Goal: Obtain resource: Download file/media

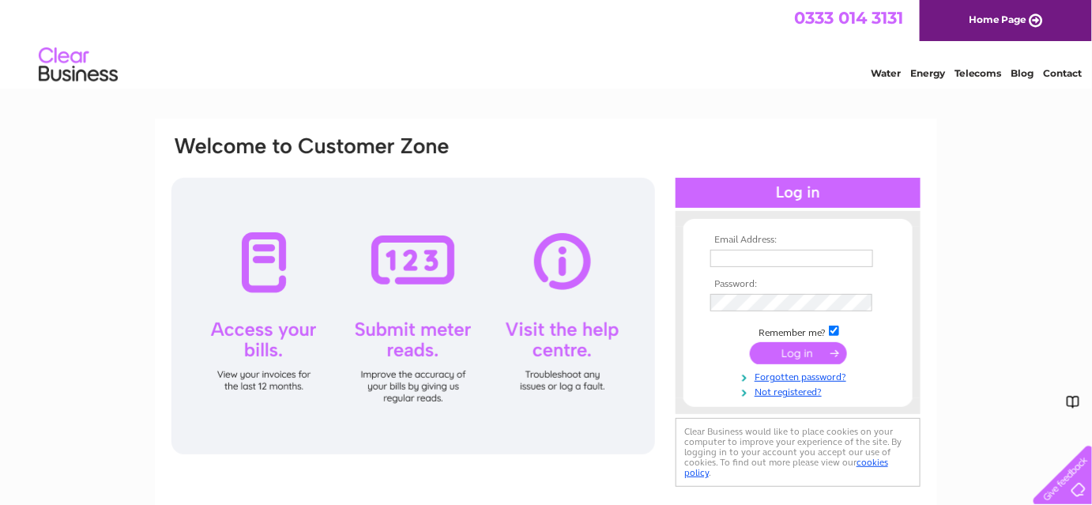
type input "[PERSON_NAME][EMAIL_ADDRESS][DOMAIN_NAME]"
click at [772, 359] on input "submit" at bounding box center [798, 353] width 97 height 22
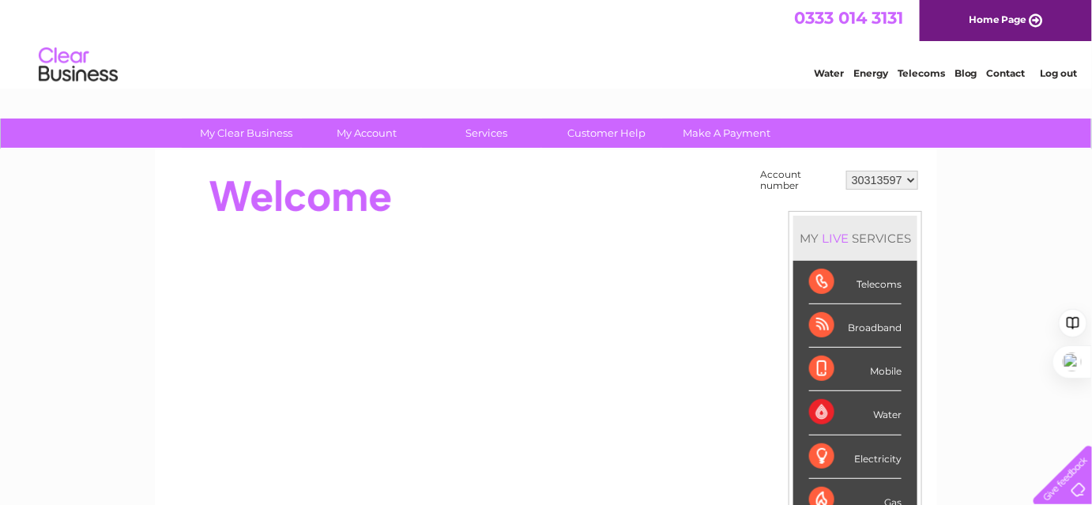
click at [880, 181] on select "30313597 30318345 30319931 30322286" at bounding box center [882, 180] width 72 height 19
select select "30322286"
click at [847, 171] on select "30313597 30318345 30319931 30322286" at bounding box center [882, 180] width 72 height 19
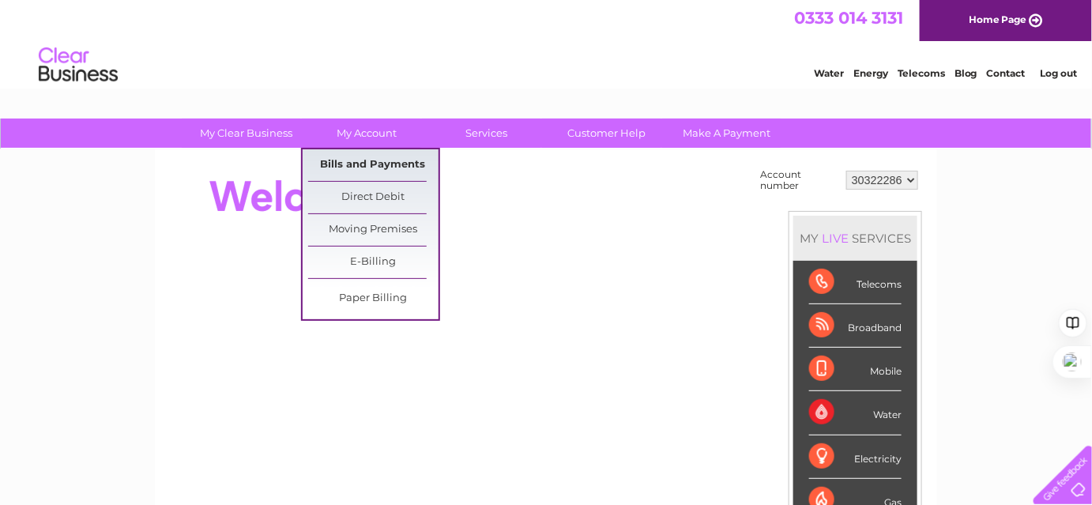
drag, startPoint x: 365, startPoint y: 157, endPoint x: 363, endPoint y: 172, distance: 15.2
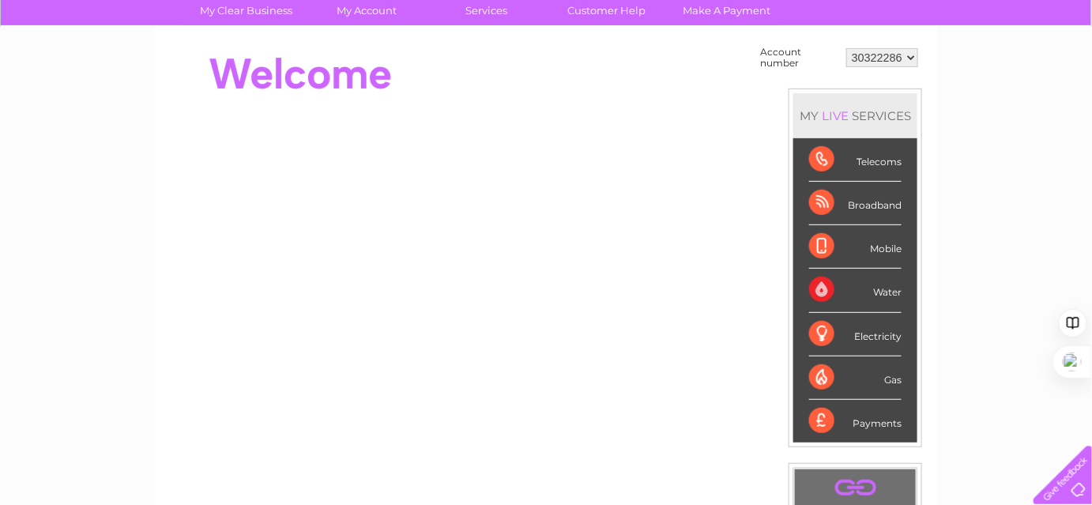
scroll to position [143, 0]
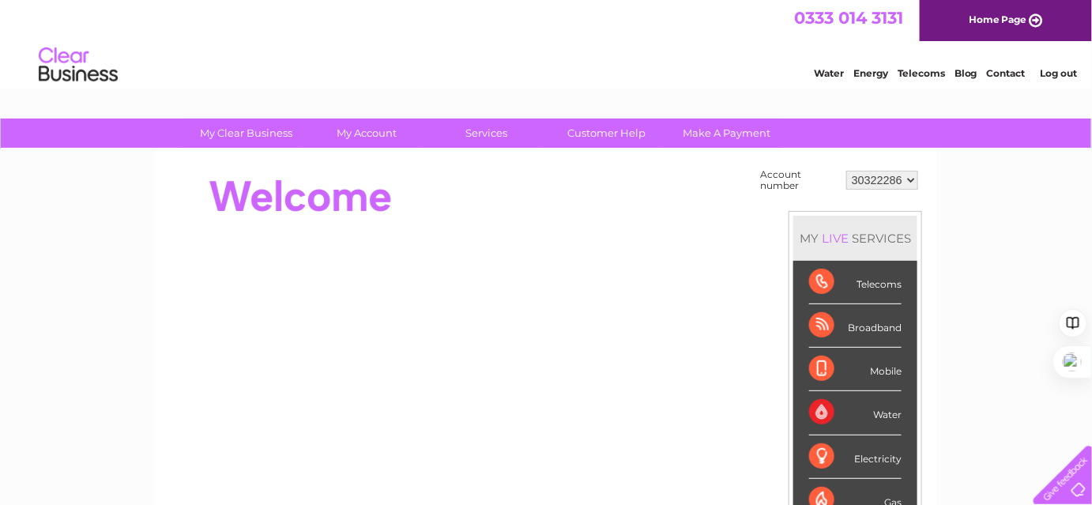
click at [874, 182] on select "30313597 30318345 30319931 30322286" at bounding box center [882, 180] width 72 height 19
click at [355, 137] on link "My Account" at bounding box center [367, 132] width 130 height 29
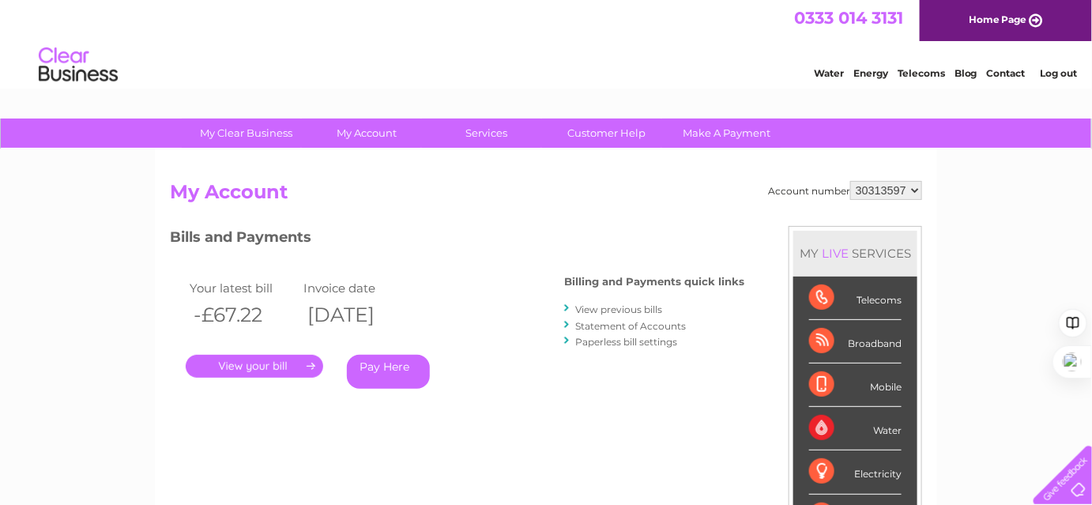
click at [905, 182] on select "30313597 30318345 30319931 30322286" at bounding box center [886, 190] width 72 height 19
select select "30322286"
click at [851, 181] on select "30313597 30318345 30319931 30322286" at bounding box center [886, 190] width 72 height 19
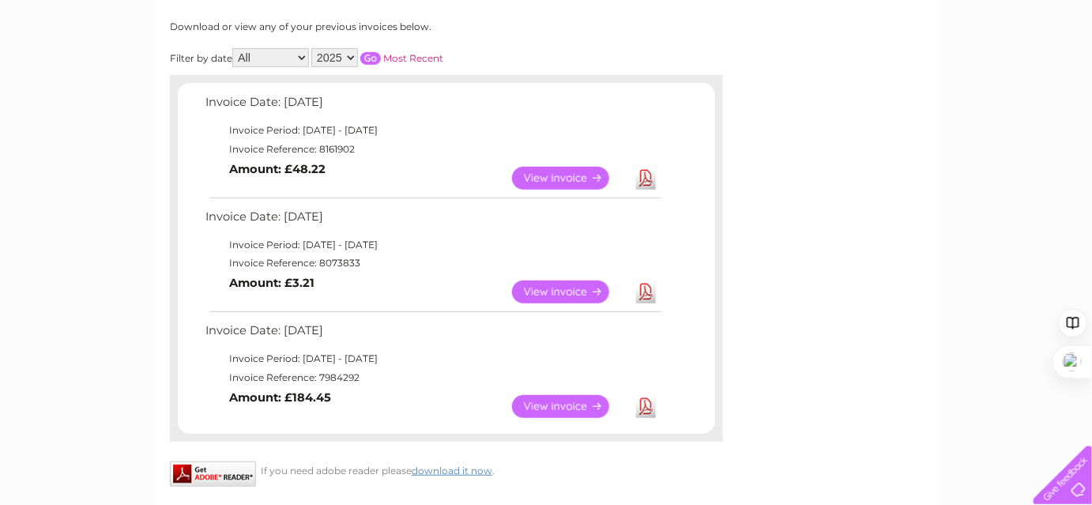
scroll to position [143, 0]
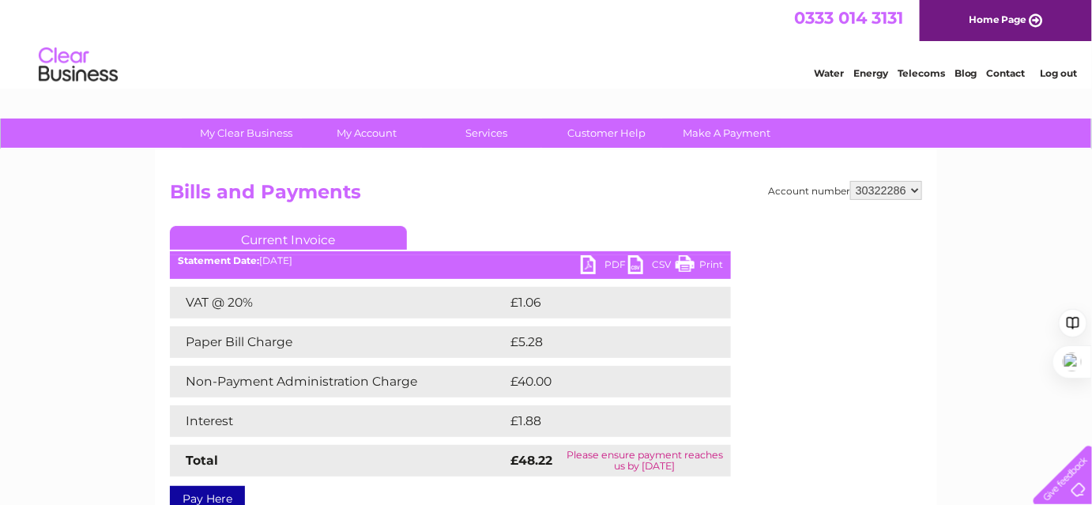
click at [603, 269] on link "PDF" at bounding box center [604, 266] width 47 height 23
